Goal: Information Seeking & Learning: Find specific page/section

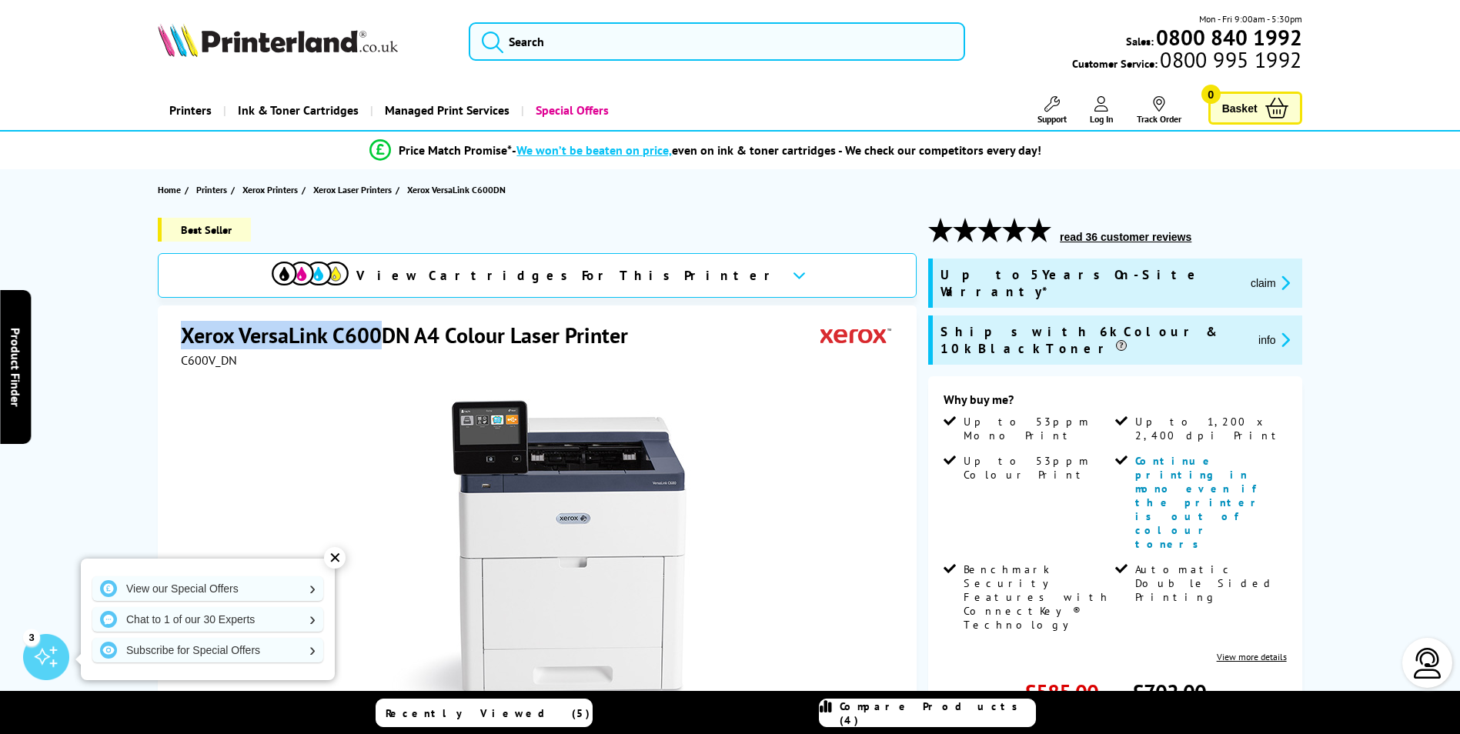
drag, startPoint x: 378, startPoint y: 331, endPoint x: 172, endPoint y: 330, distance: 206.3
click at [172, 330] on div "Xerox VersaLink C600DN A4 Colour Laser Printer C600V_DN Watch video Add to Comp…" at bounding box center [537, 638] width 759 height 664
drag, startPoint x: 172, startPoint y: 330, endPoint x: 236, endPoint y: 335, distance: 64.1
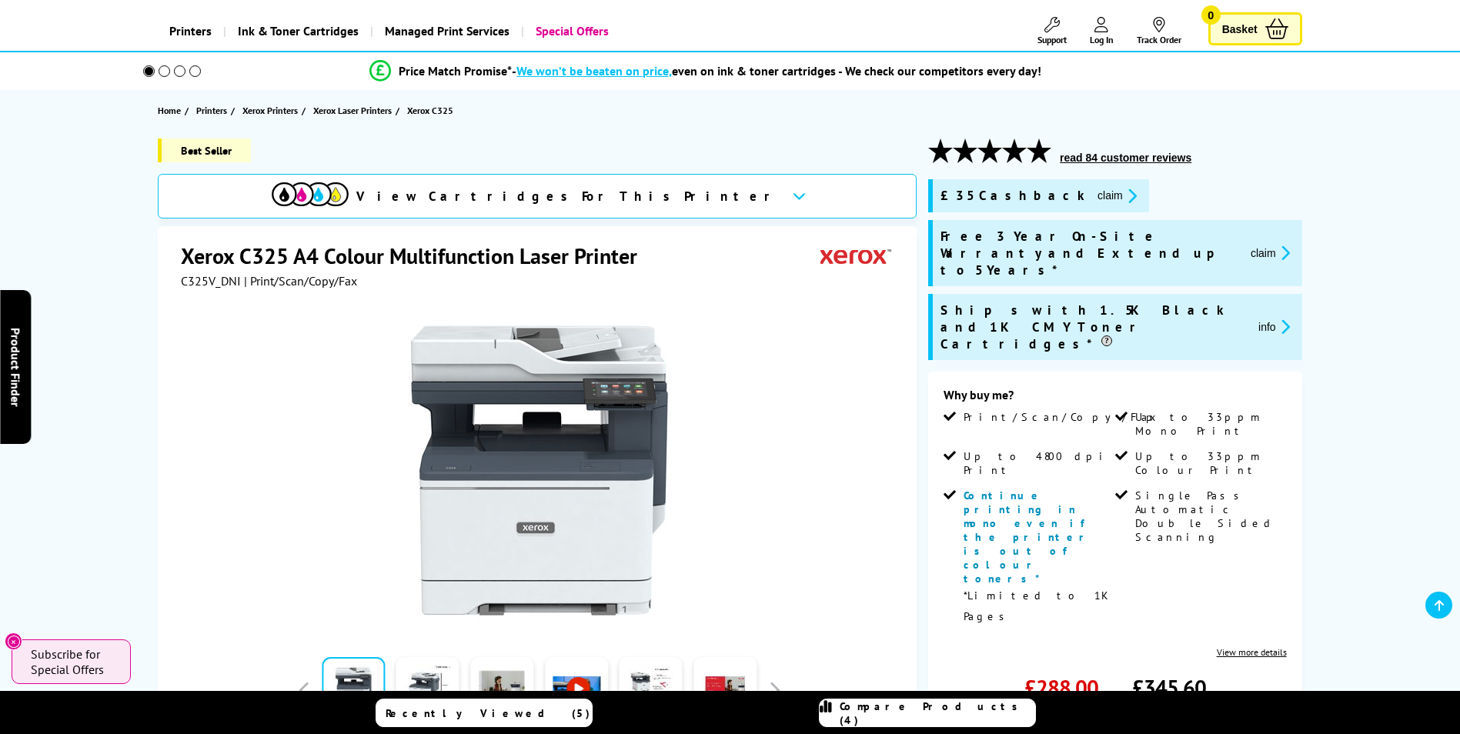
scroll to position [79, 0]
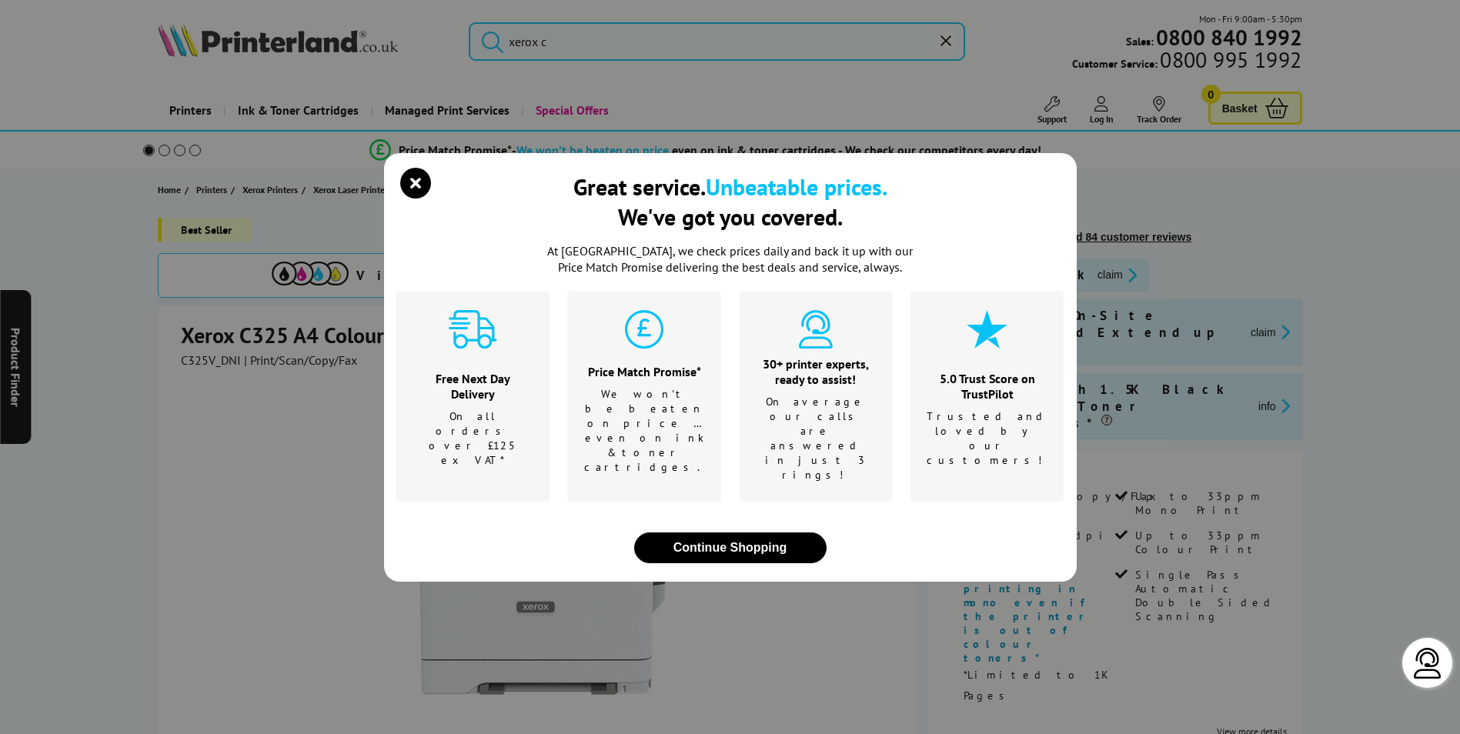
type input "xerox c600"
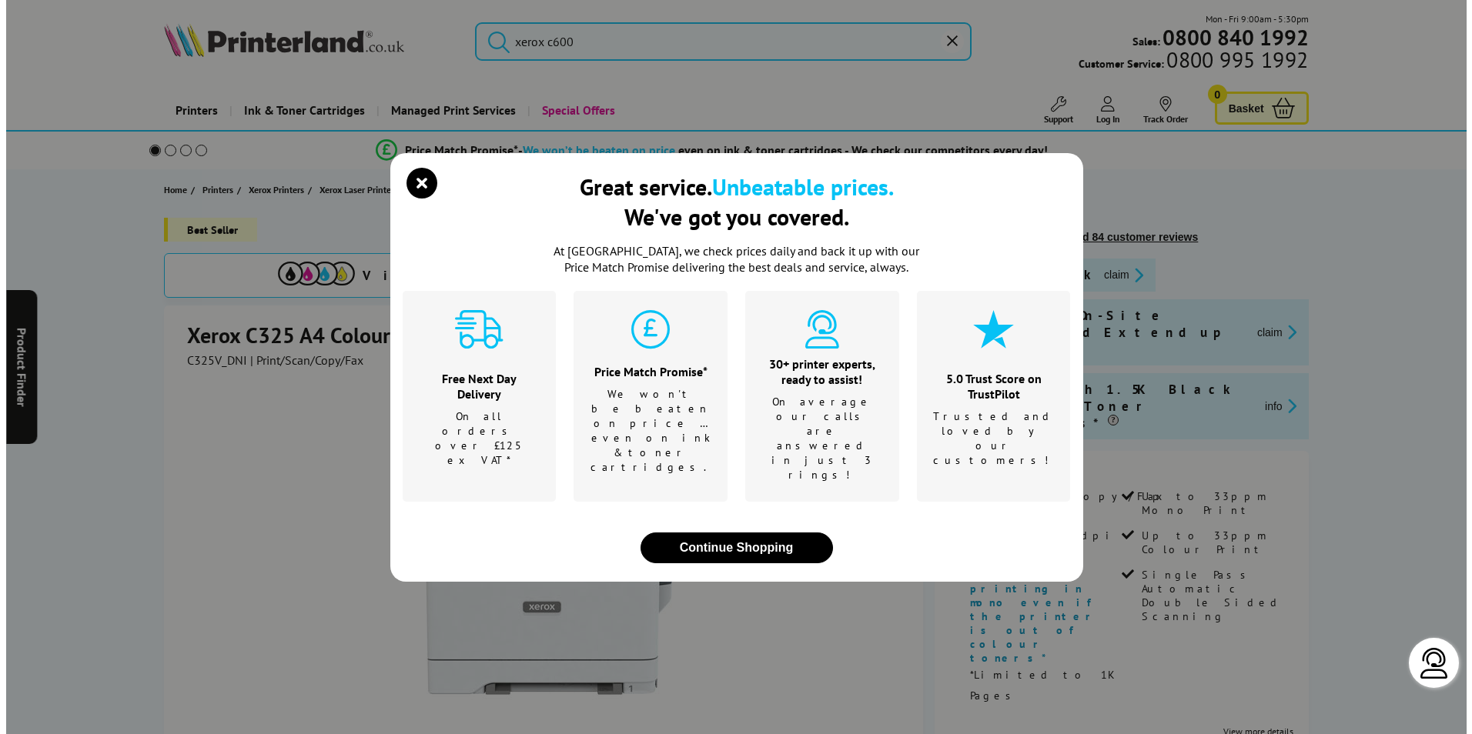
scroll to position [79, 0]
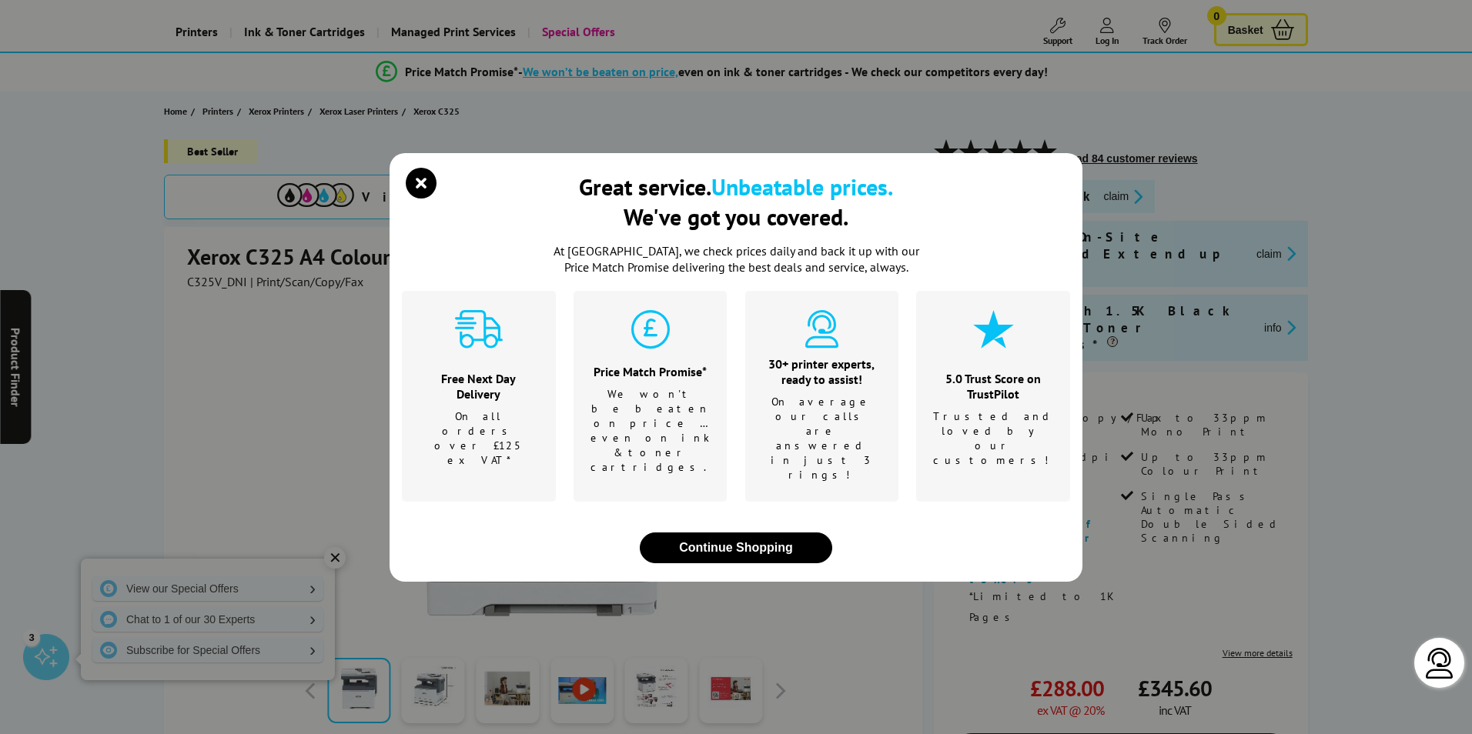
click at [242, 333] on div "Great service. Unbeatable prices. We've got you covered. At [GEOGRAPHIC_DATA], …" at bounding box center [736, 367] width 1472 height 734
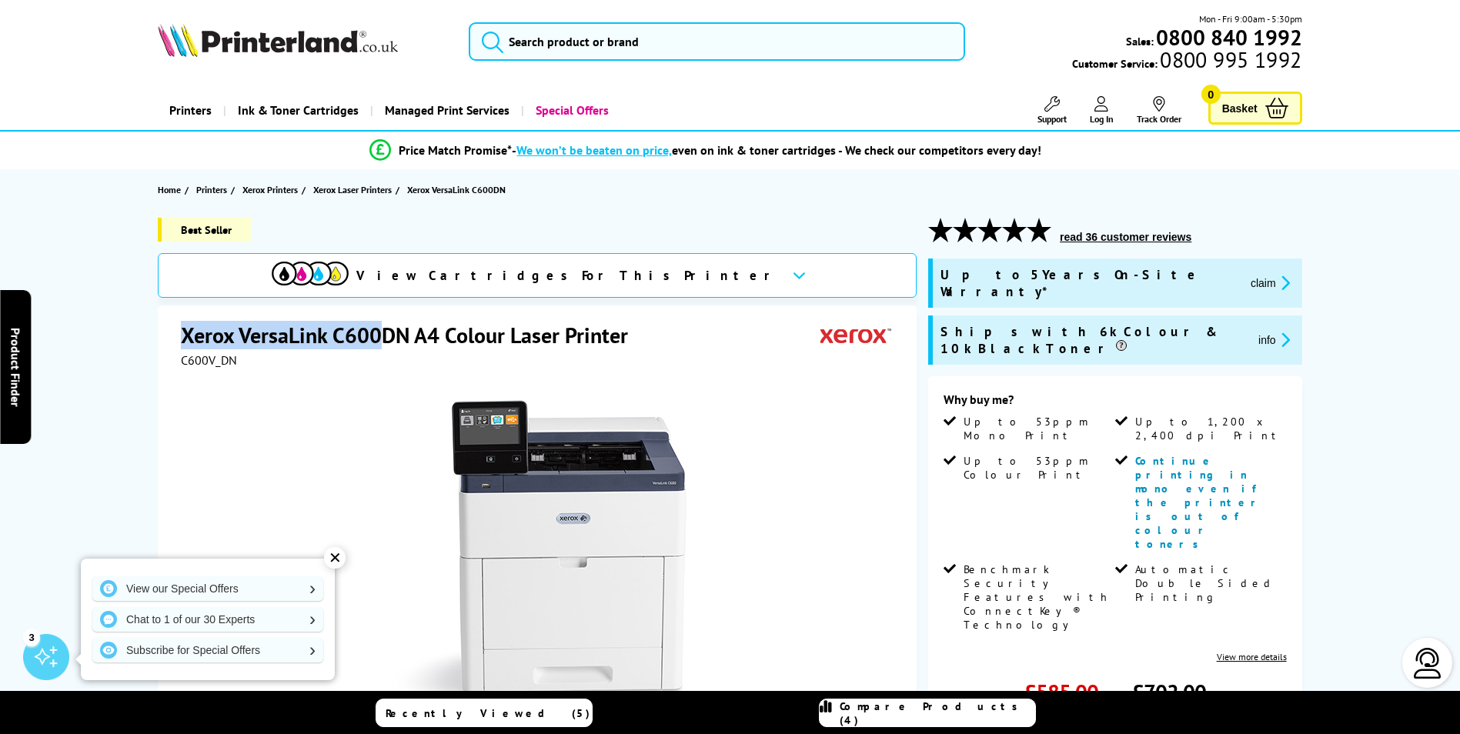
drag, startPoint x: 180, startPoint y: 338, endPoint x: 376, endPoint y: 337, distance: 196.3
click at [376, 337] on div "Xerox VersaLink C600DN A4 Colour Laser Printer C600V_DN Watch video Add to Comp…" at bounding box center [537, 638] width 759 height 664
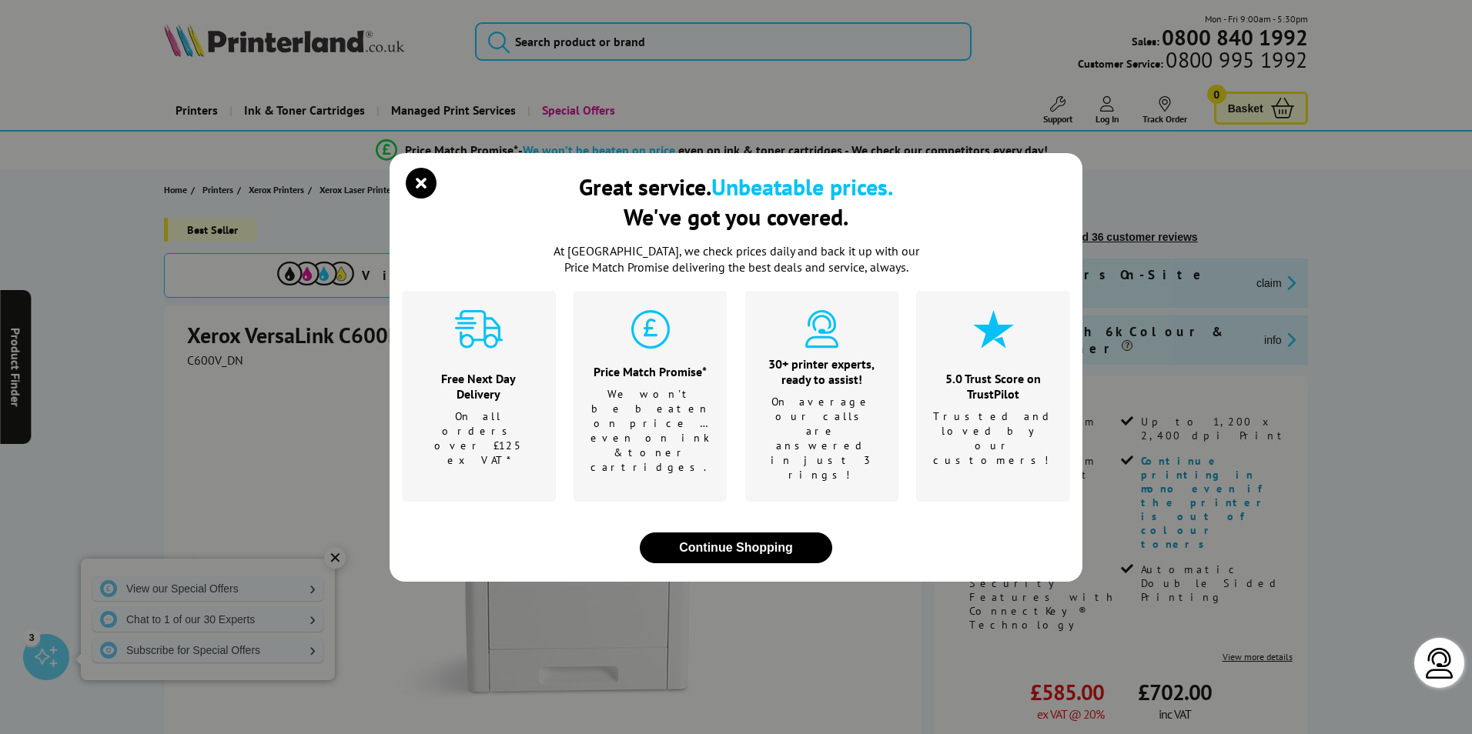
drag, startPoint x: 376, startPoint y: 337, endPoint x: 368, endPoint y: 337, distance: 8.5
drag, startPoint x: 367, startPoint y: 337, endPoint x: 422, endPoint y: 219, distance: 129.8
click at [422, 199] on icon "close modal" at bounding box center [421, 183] width 31 height 31
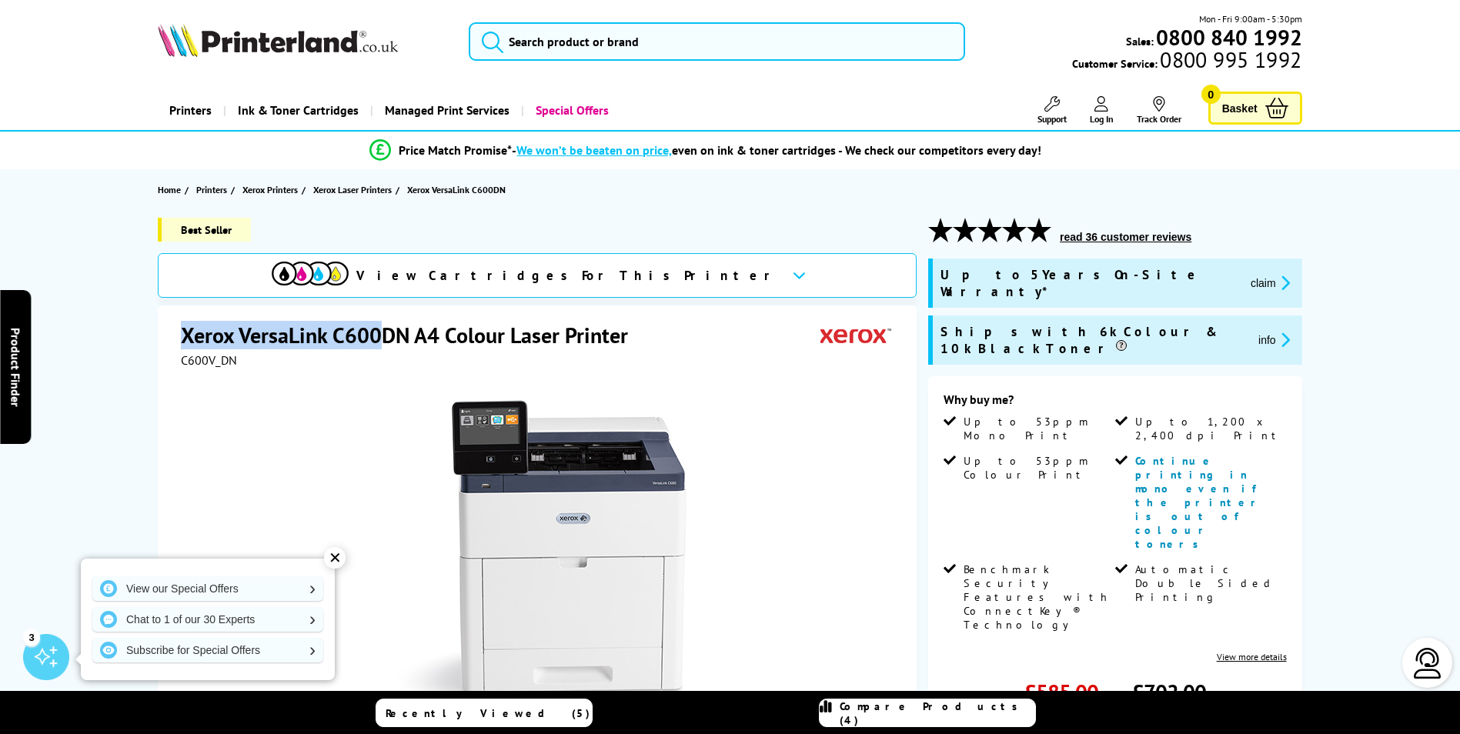
drag, startPoint x: 183, startPoint y: 337, endPoint x: 377, endPoint y: 338, distance: 194.0
click at [377, 338] on h1 "Xerox VersaLink C600DN A4 Colour Laser Printer" at bounding box center [412, 335] width 463 height 28
drag, startPoint x: 377, startPoint y: 338, endPoint x: 344, endPoint y: 339, distance: 33.1
copy h1 "Xerox VersaLink C600"
click at [539, 55] on input "search" at bounding box center [717, 41] width 497 height 38
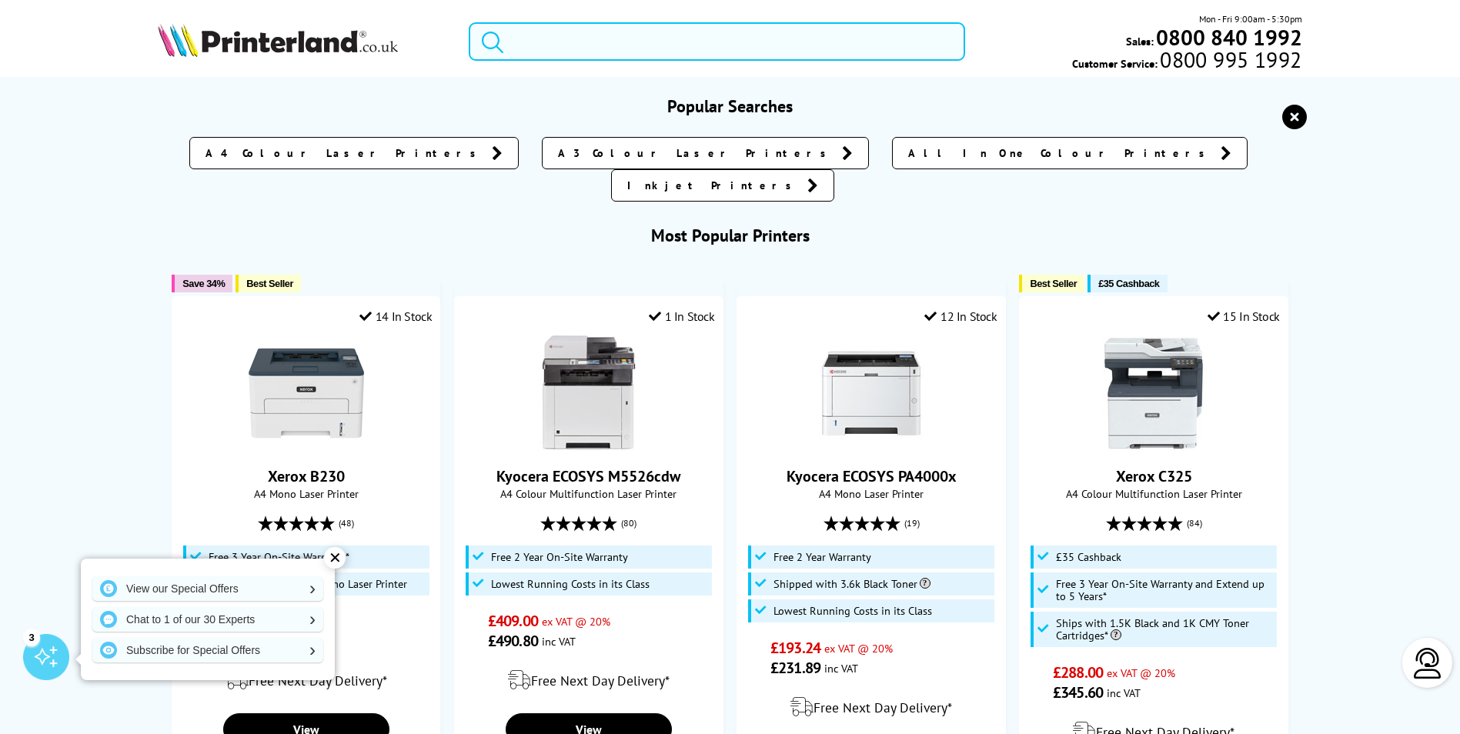
paste input "Xerox VersaLink C600"
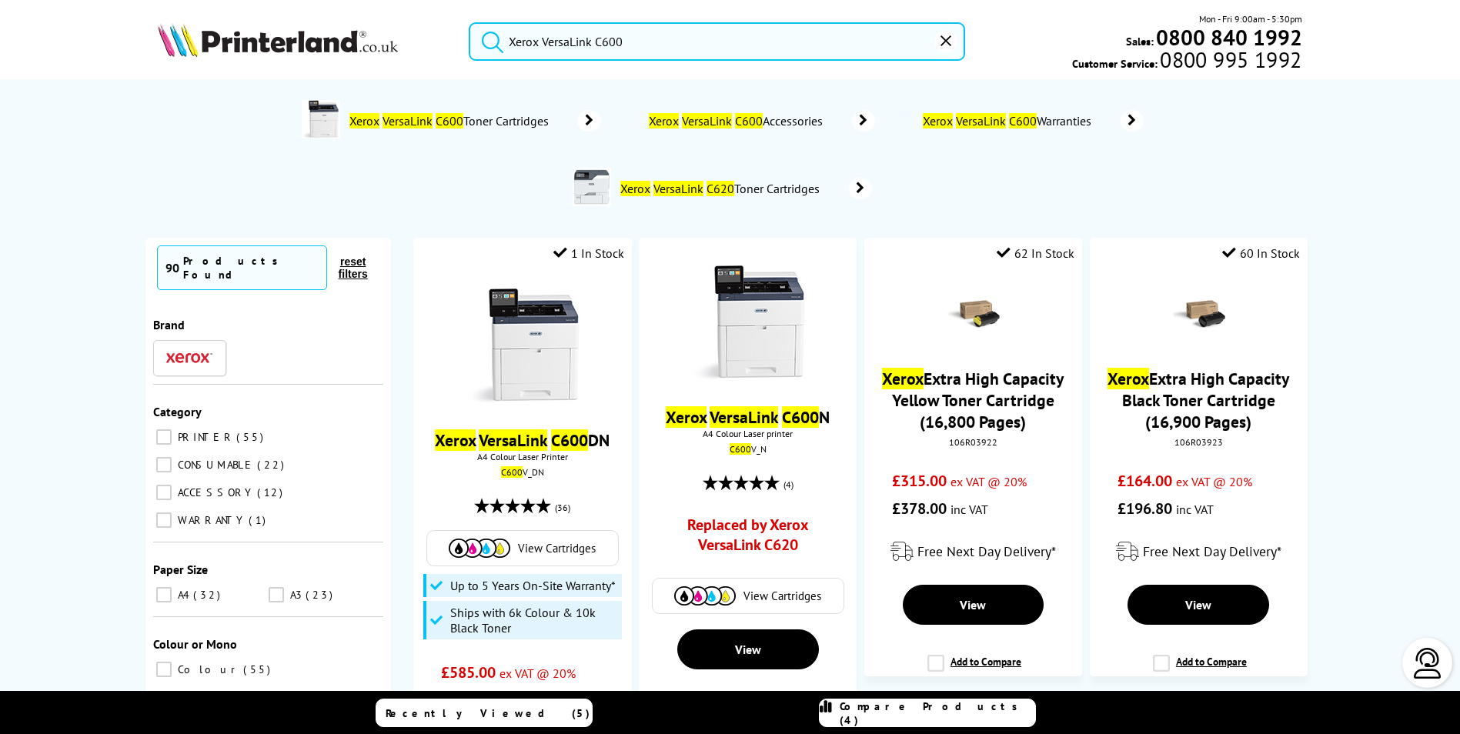
type input "Xerox VersaLink C600"
click at [470, 22] on button "submit" at bounding box center [489, 39] width 38 height 34
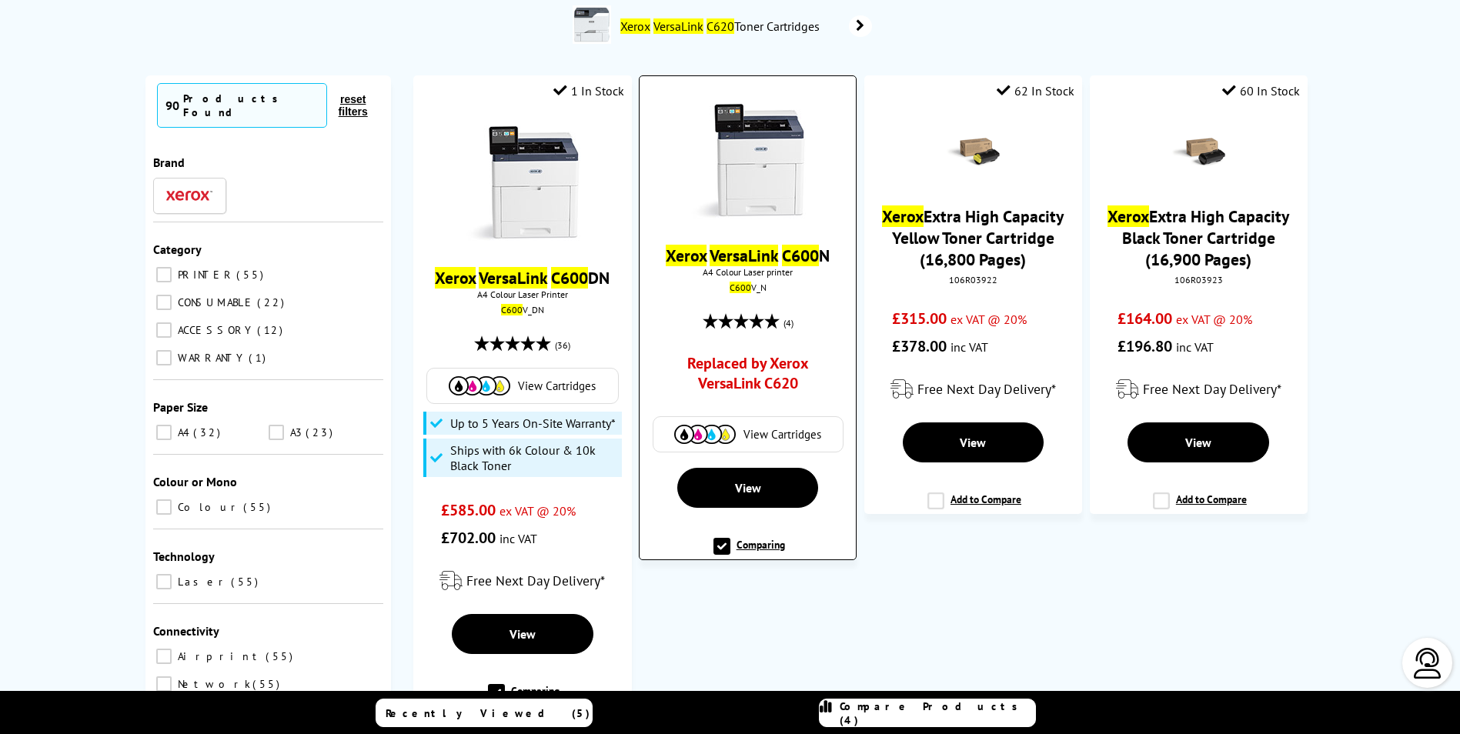
scroll to position [154, 0]
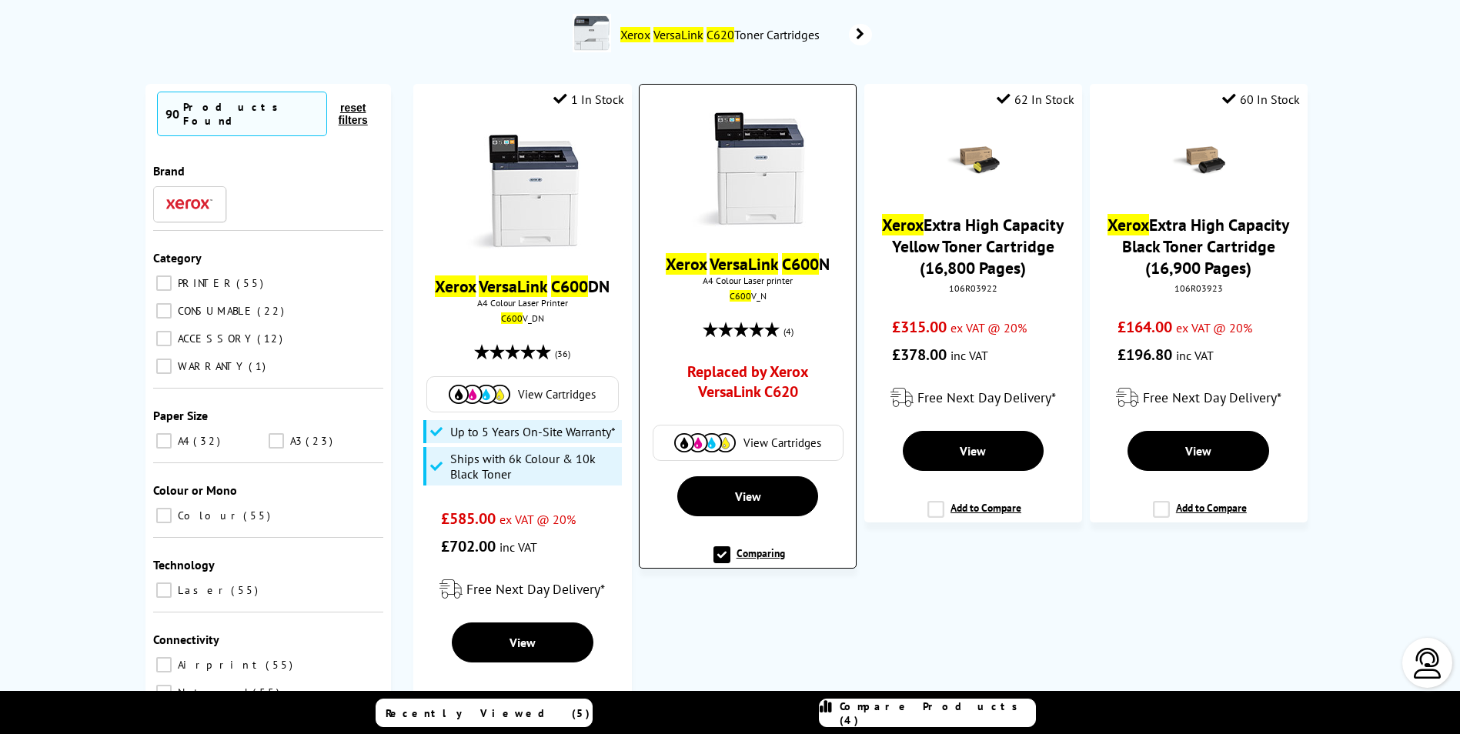
click at [731, 387] on link "Replaced by Xerox VersaLink C620" at bounding box center [747, 386] width 161 height 48
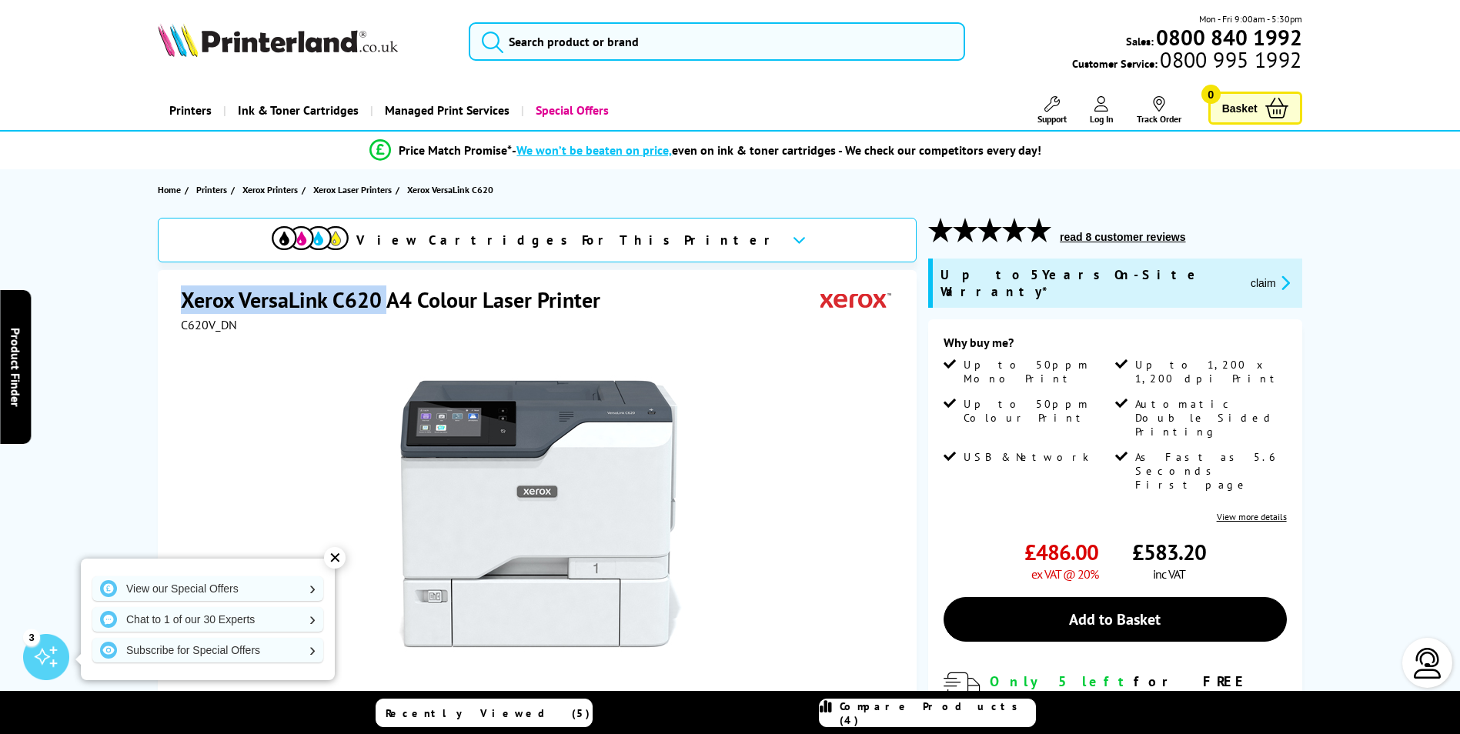
drag, startPoint x: 383, startPoint y: 297, endPoint x: 166, endPoint y: 310, distance: 218.2
click at [166, 310] on div "Xerox VersaLink C620 A4 Colour Laser Printer C620V_DN Watch video Add to Compar…" at bounding box center [537, 602] width 759 height 664
drag, startPoint x: 166, startPoint y: 310, endPoint x: 212, endPoint y: 306, distance: 47.2
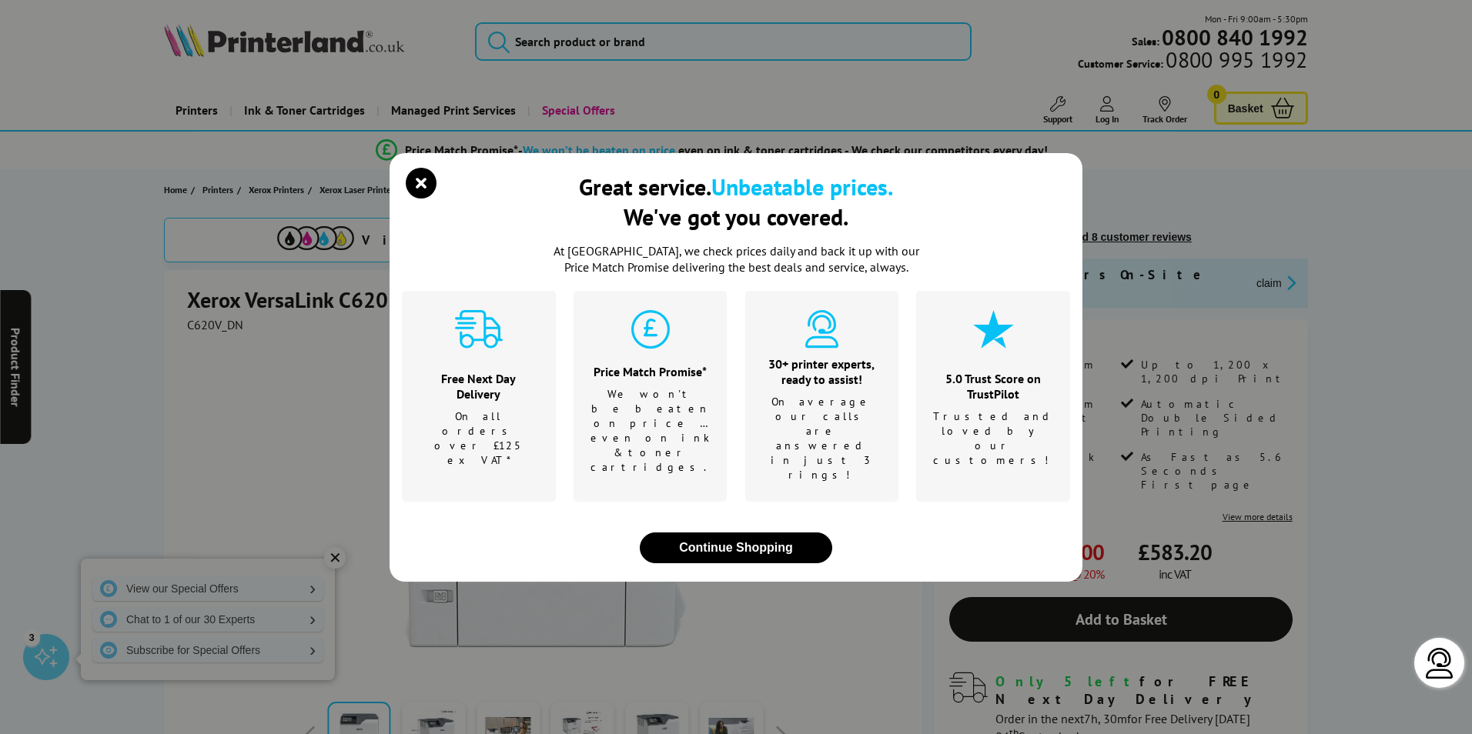
drag, startPoint x: 212, startPoint y: 306, endPoint x: 212, endPoint y: 296, distance: 9.2
drag, startPoint x: 212, startPoint y: 296, endPoint x: 186, endPoint y: 301, distance: 27.3
click at [186, 301] on div "Great service. Unbeatable prices. We've got you covered. At [GEOGRAPHIC_DATA], …" at bounding box center [736, 367] width 1472 height 734
drag, startPoint x: 186, startPoint y: 301, endPoint x: 273, endPoint y: 300, distance: 87.0
click at [273, 300] on div "Great service. Unbeatable prices. We've got you covered. At [GEOGRAPHIC_DATA], …" at bounding box center [736, 367] width 1472 height 734
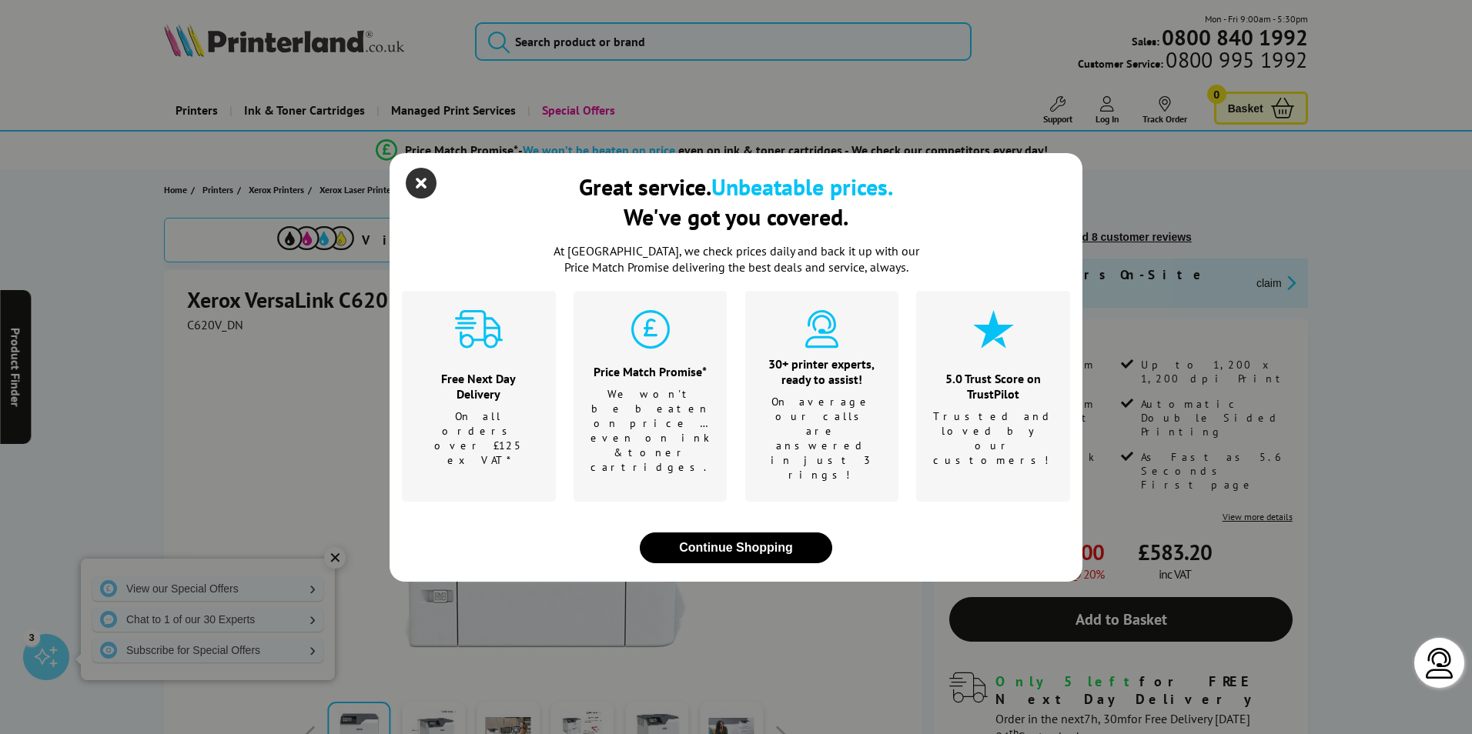
click at [422, 199] on icon "close modal" at bounding box center [421, 183] width 31 height 31
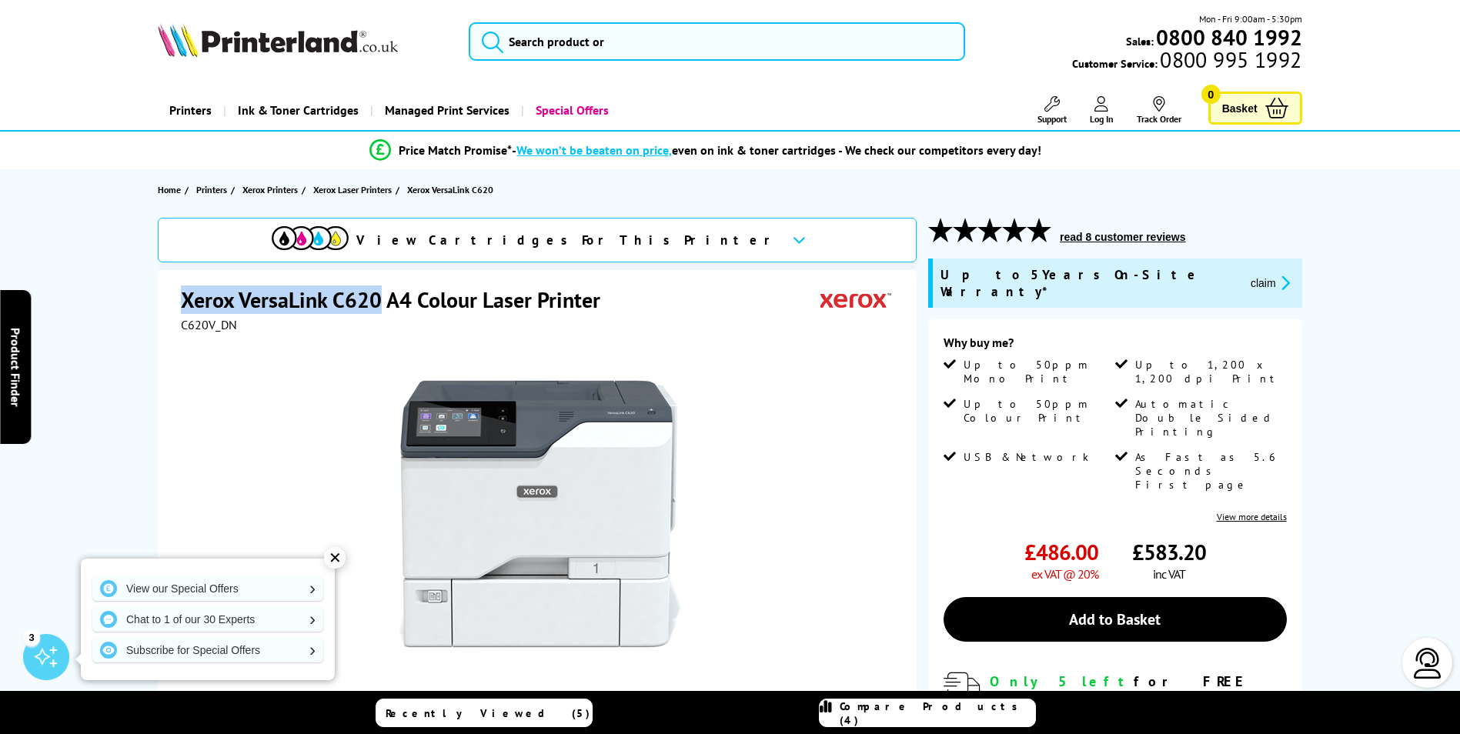
drag, startPoint x: 182, startPoint y: 303, endPoint x: 380, endPoint y: 297, distance: 198.7
click at [380, 297] on h1 "Xerox VersaLink C620 A4 Colour Laser Printer" at bounding box center [398, 300] width 435 height 28
drag, startPoint x: 380, startPoint y: 297, endPoint x: 336, endPoint y: 300, distance: 44.0
copy h1 "Xerox VersaLink C620"
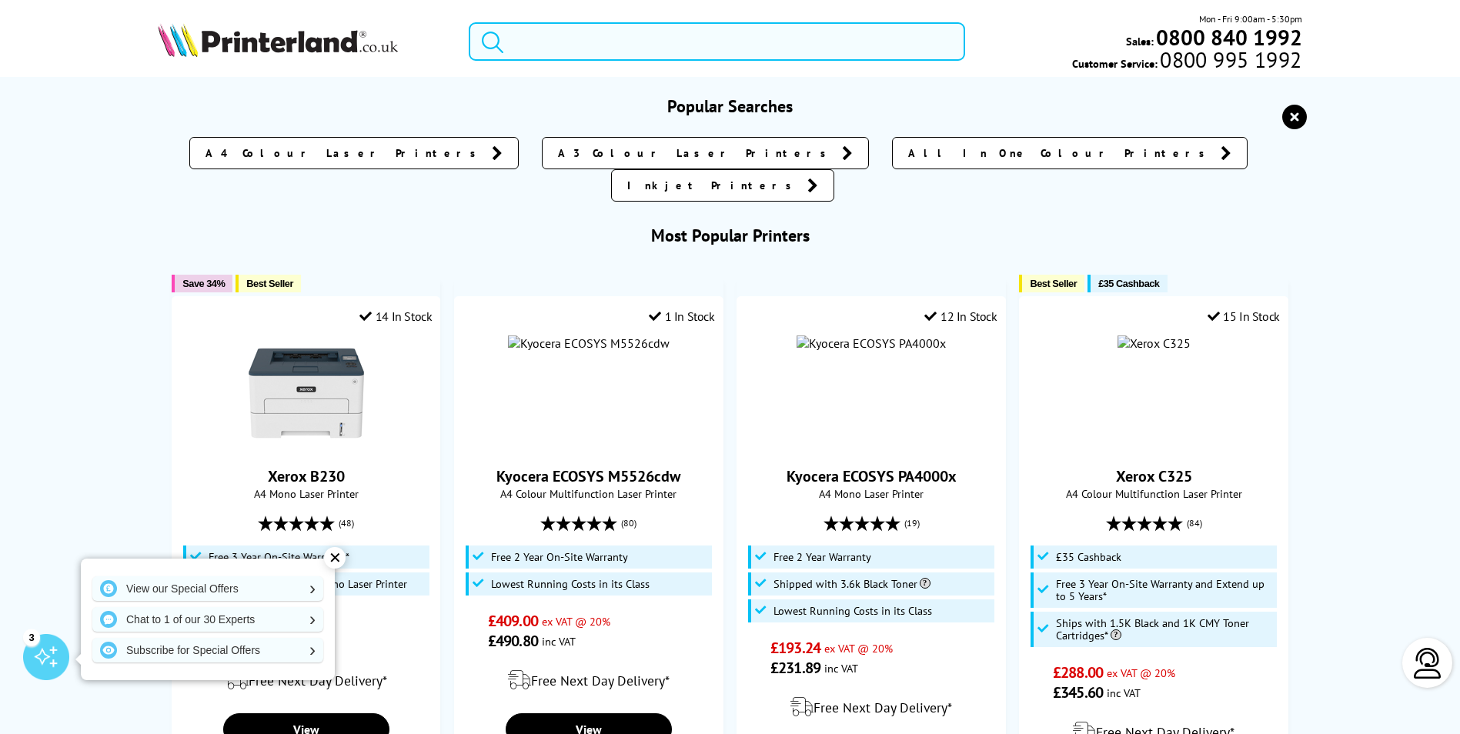
click at [553, 38] on input "search" at bounding box center [717, 41] width 497 height 38
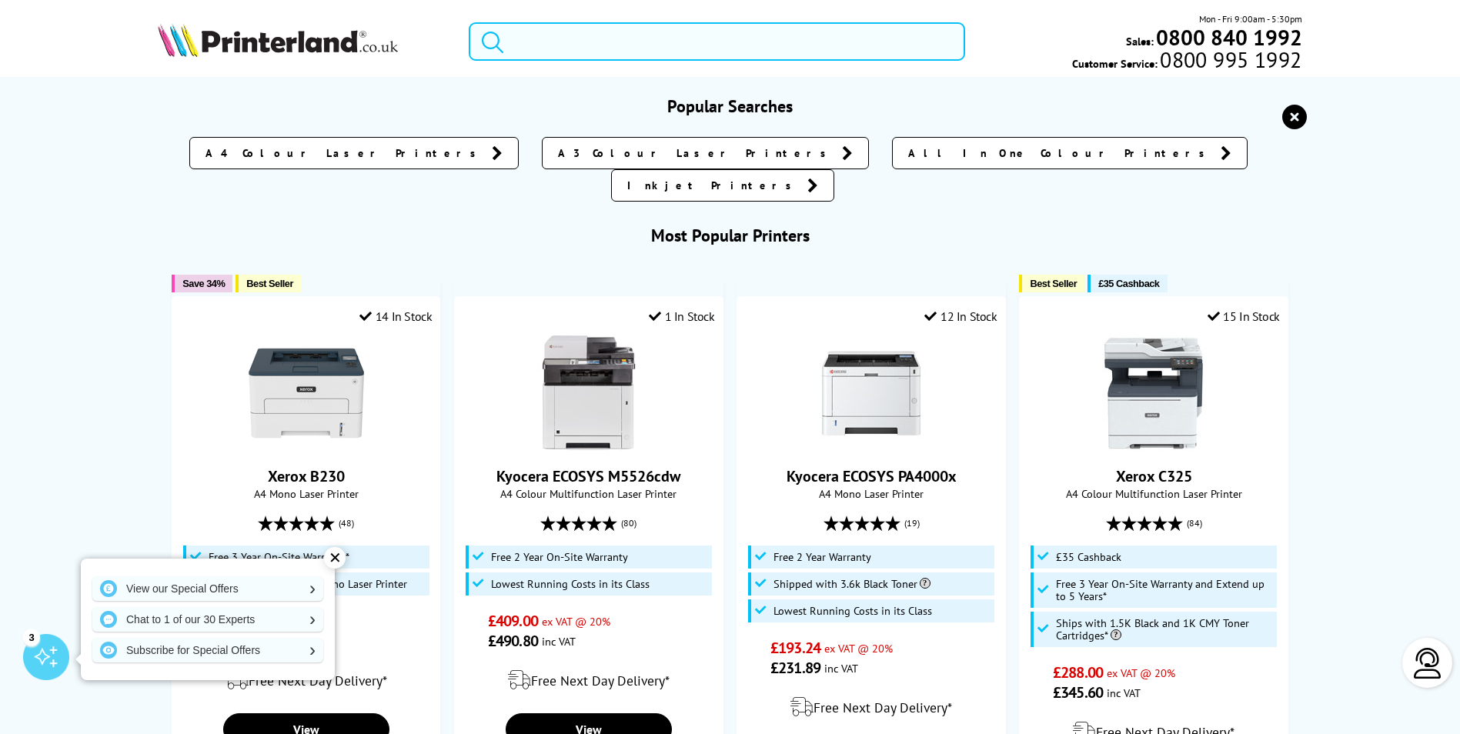
paste input "Xerox VersaLink C620"
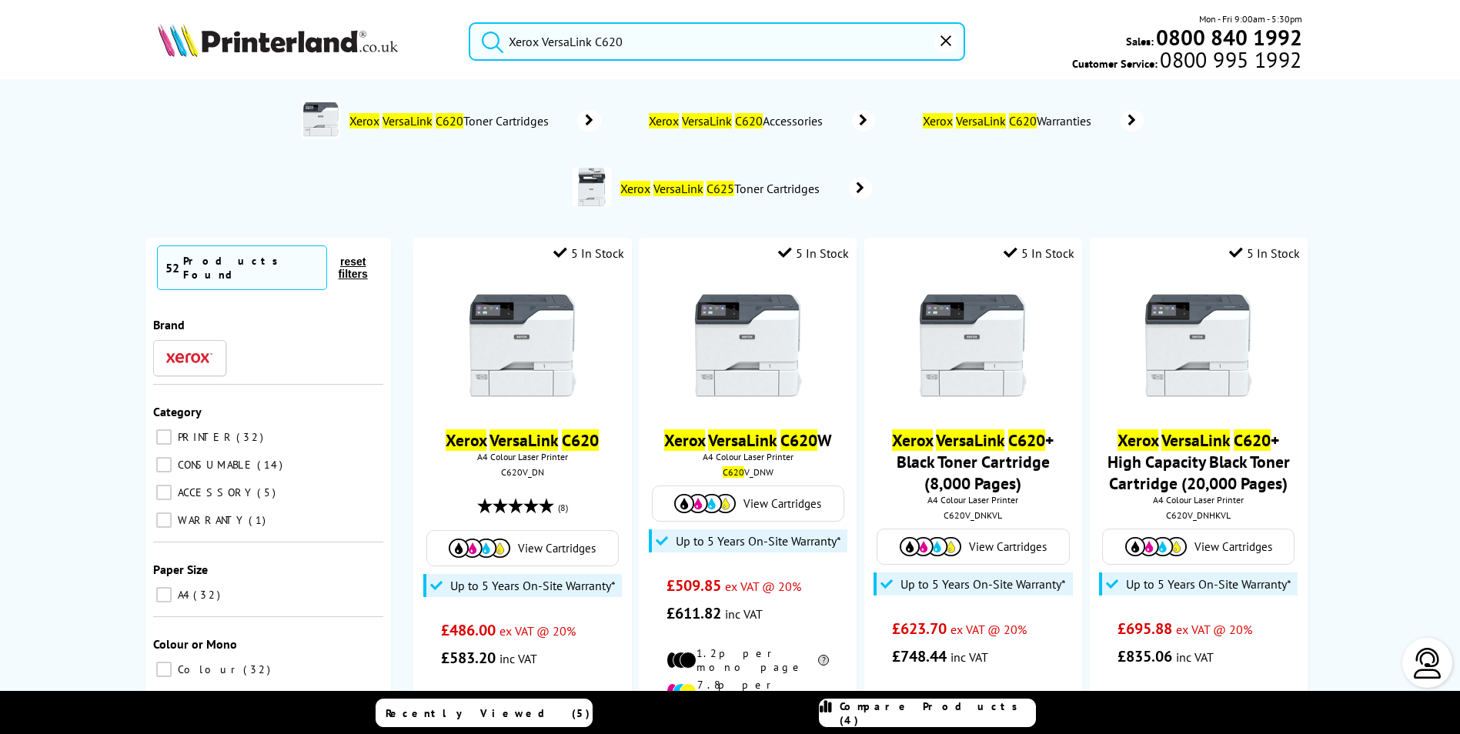
click at [470, 22] on button "submit" at bounding box center [489, 39] width 38 height 34
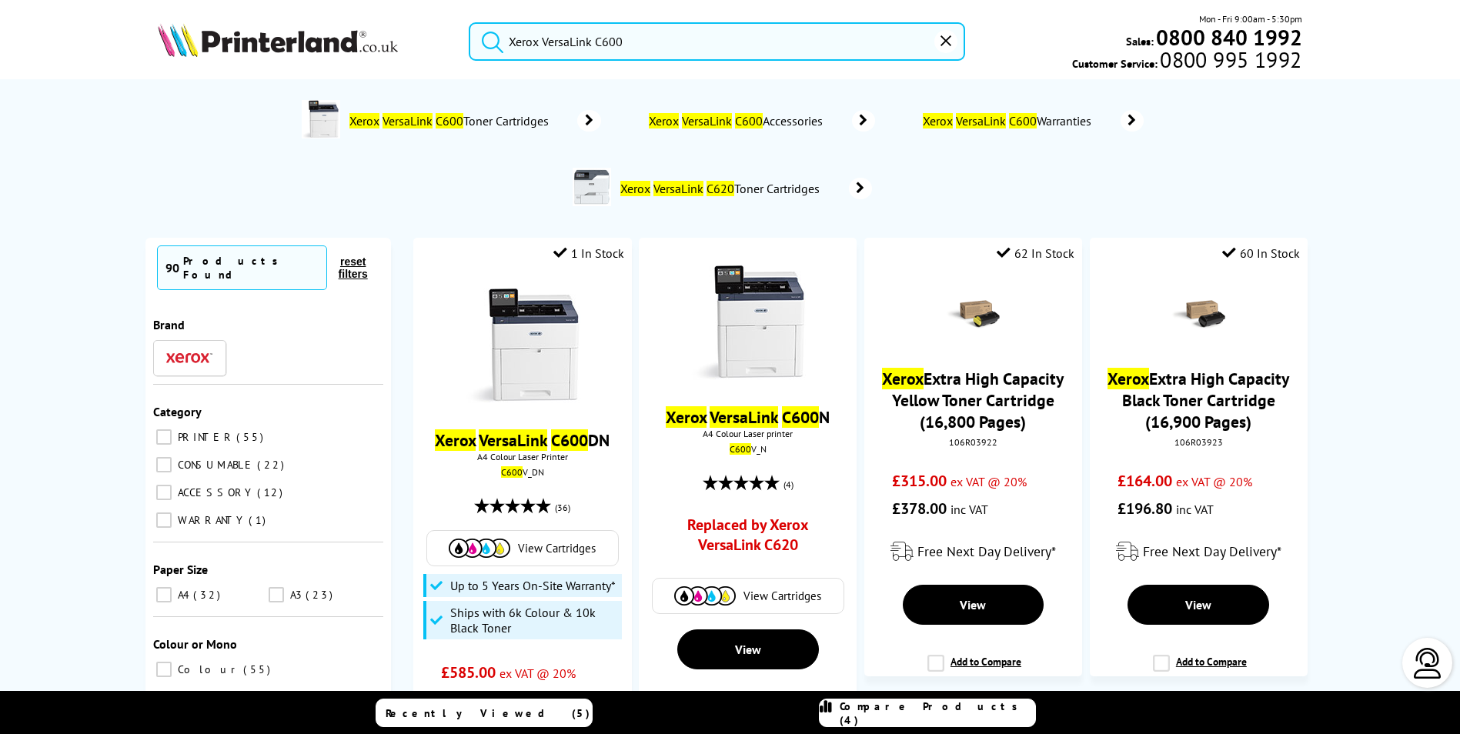
type input "Xerox VersaLink C600"
click at [470, 22] on button "submit" at bounding box center [489, 39] width 38 height 34
click at [543, 335] on img at bounding box center [522, 346] width 115 height 115
